Goal: Information Seeking & Learning: Learn about a topic

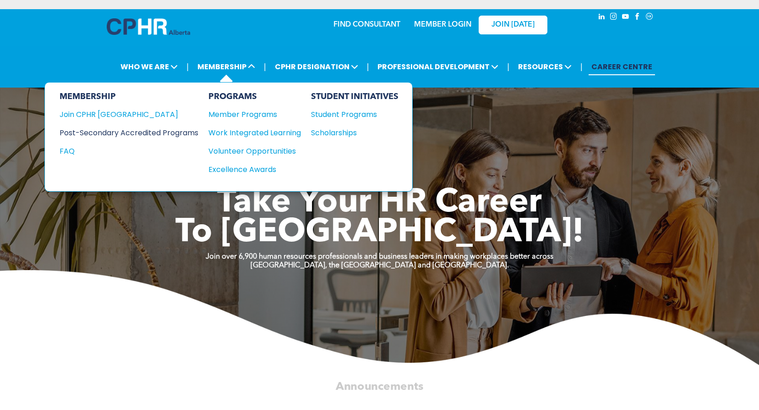
click at [120, 129] on div "Post-Secondary Accredited Programs" at bounding box center [122, 132] width 125 height 11
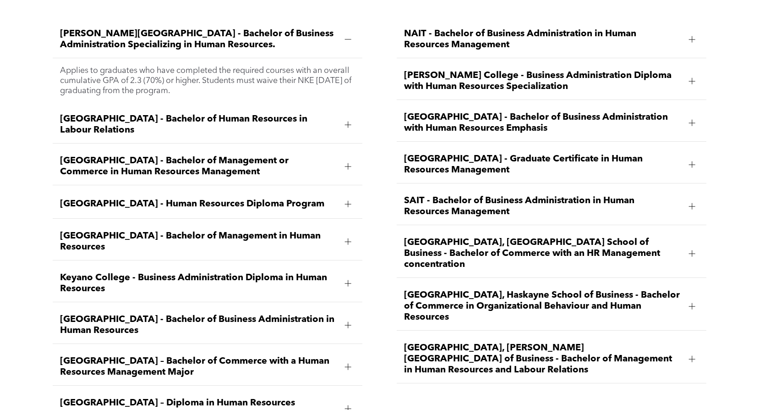
scroll to position [1374, 0]
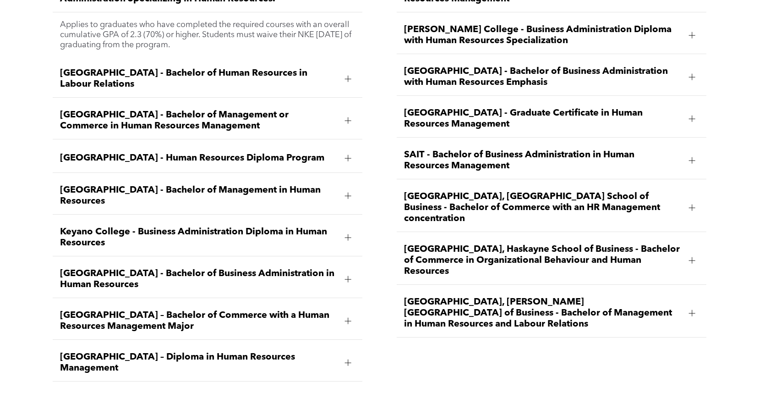
click at [690, 115] on div at bounding box center [692, 118] width 6 height 6
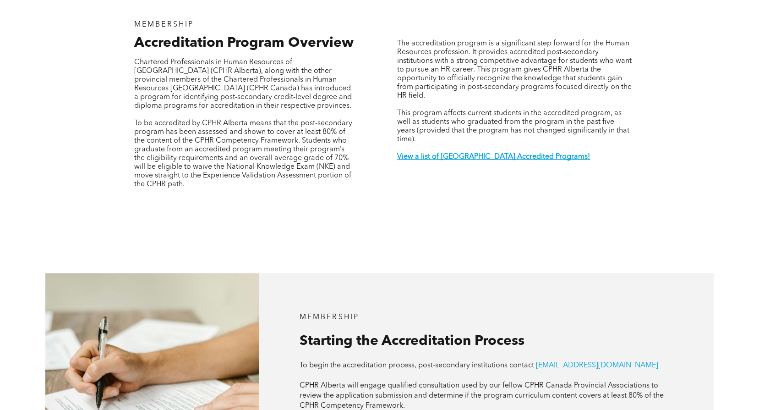
scroll to position [0, 0]
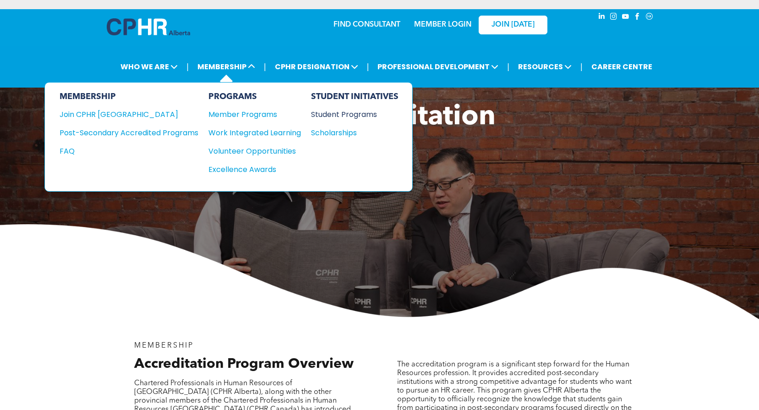
click at [350, 116] on div "Student Programs" at bounding box center [350, 114] width 79 height 11
